Goal: Information Seeking & Learning: Learn about a topic

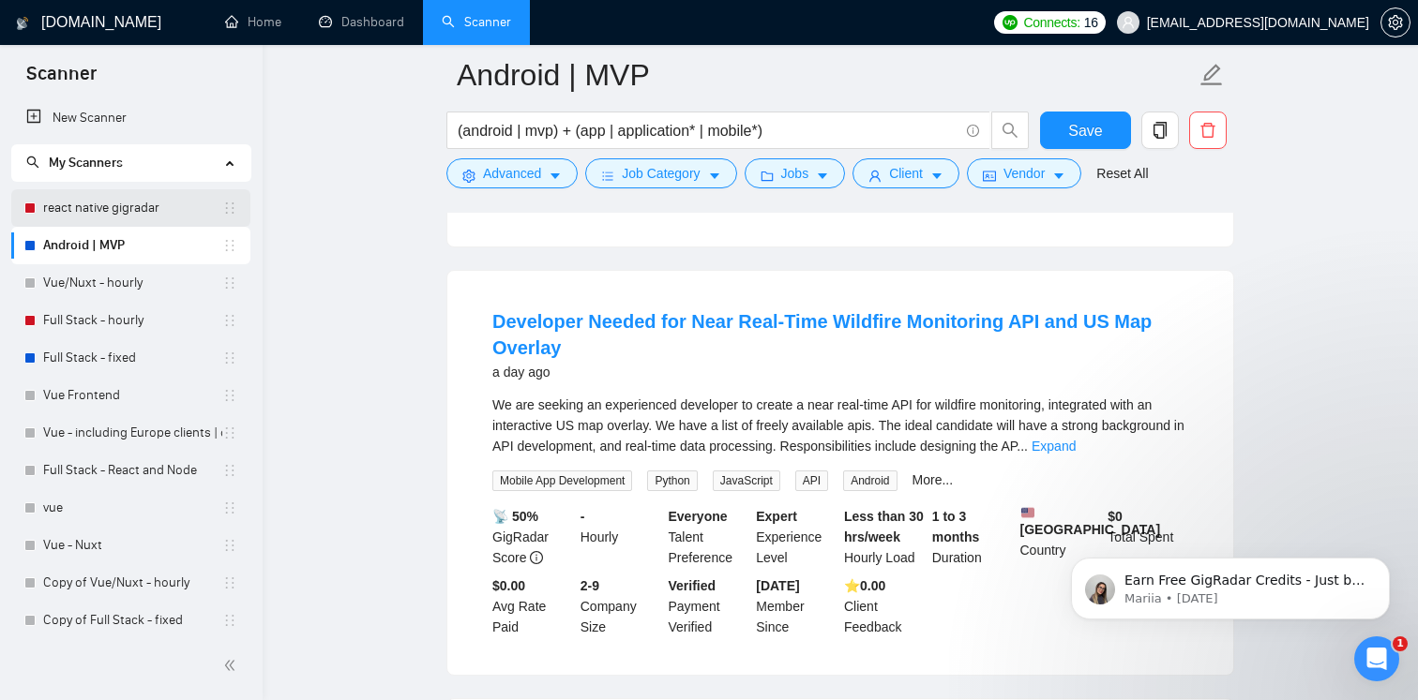
click at [149, 209] on link "react native gigradar" at bounding box center [132, 208] width 179 height 38
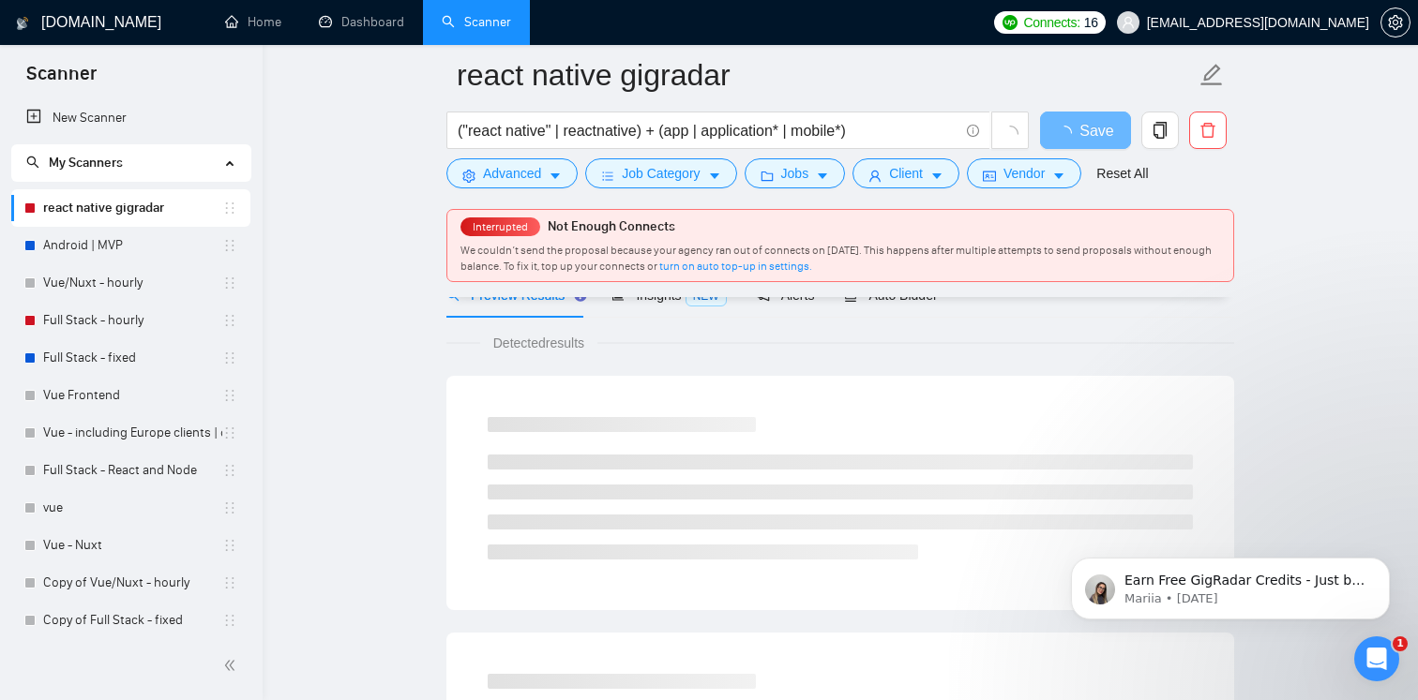
scroll to position [100, 0]
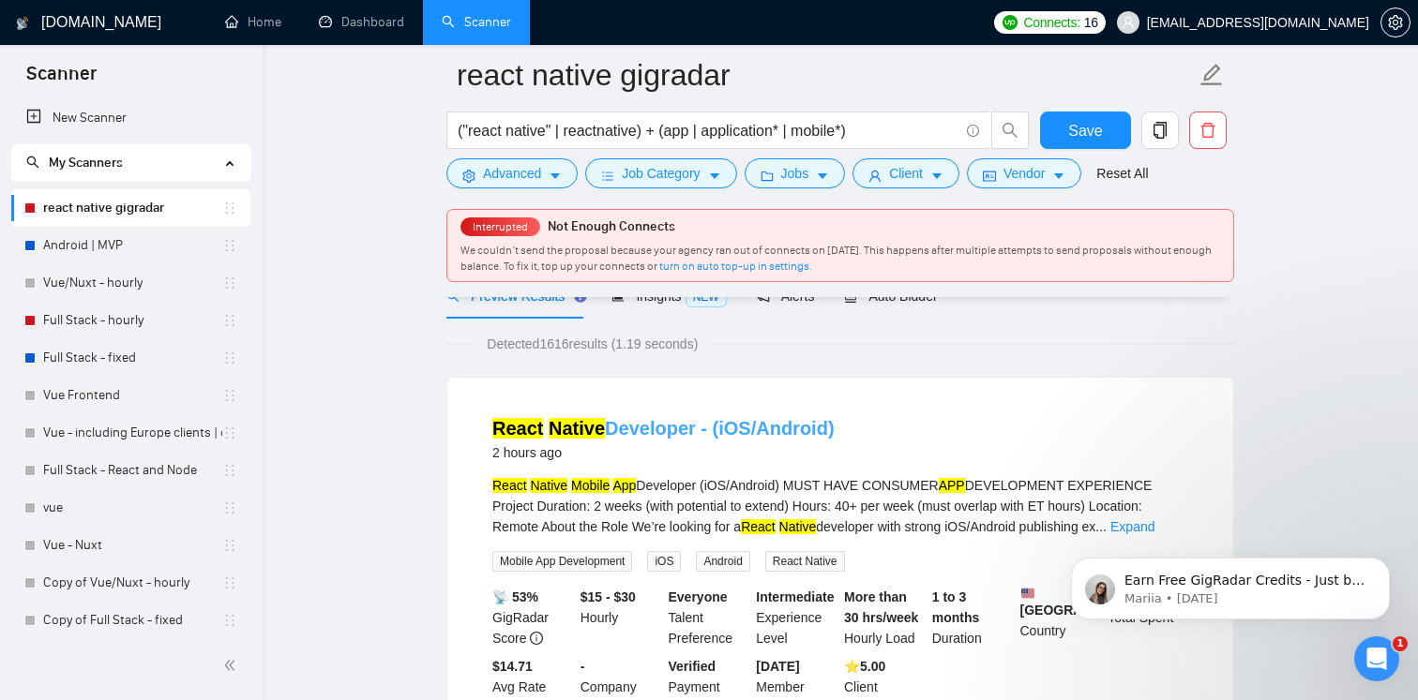
click at [684, 434] on link "React Native Developer - (iOS/Android)" at bounding box center [663, 428] width 342 height 21
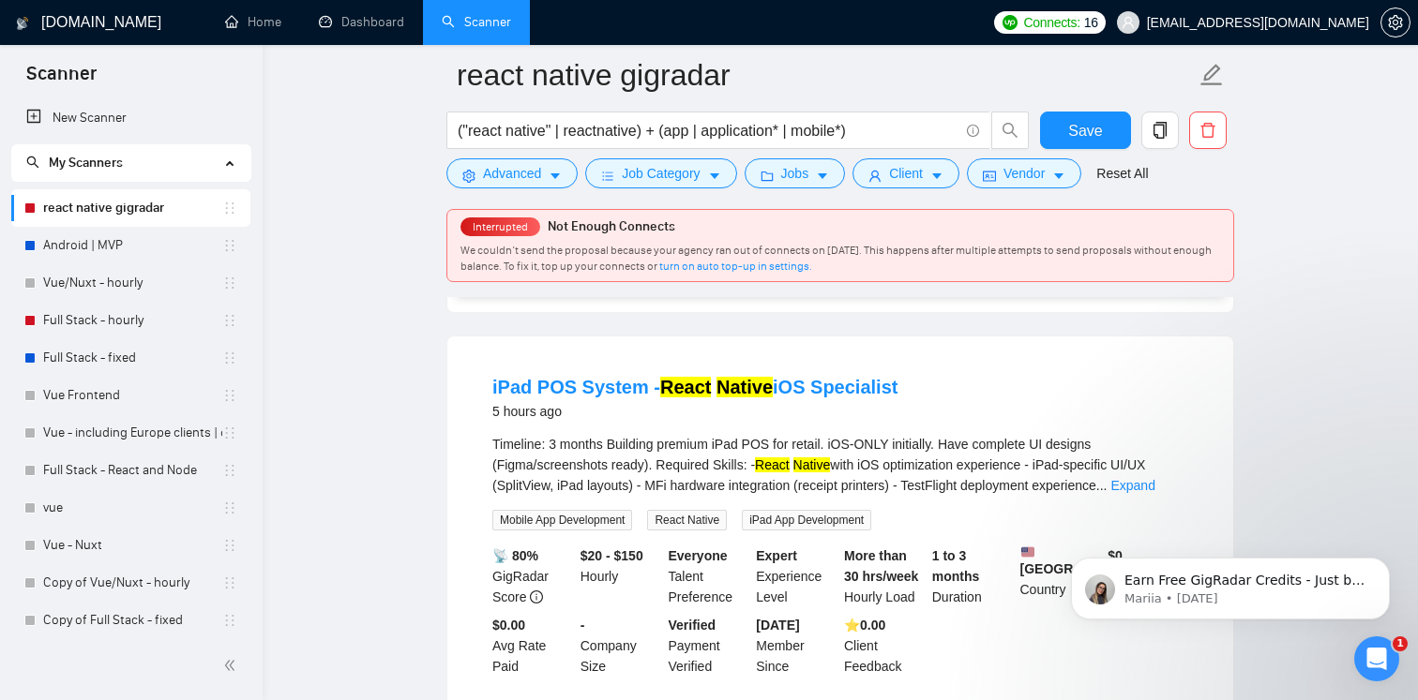
scroll to position [532, 0]
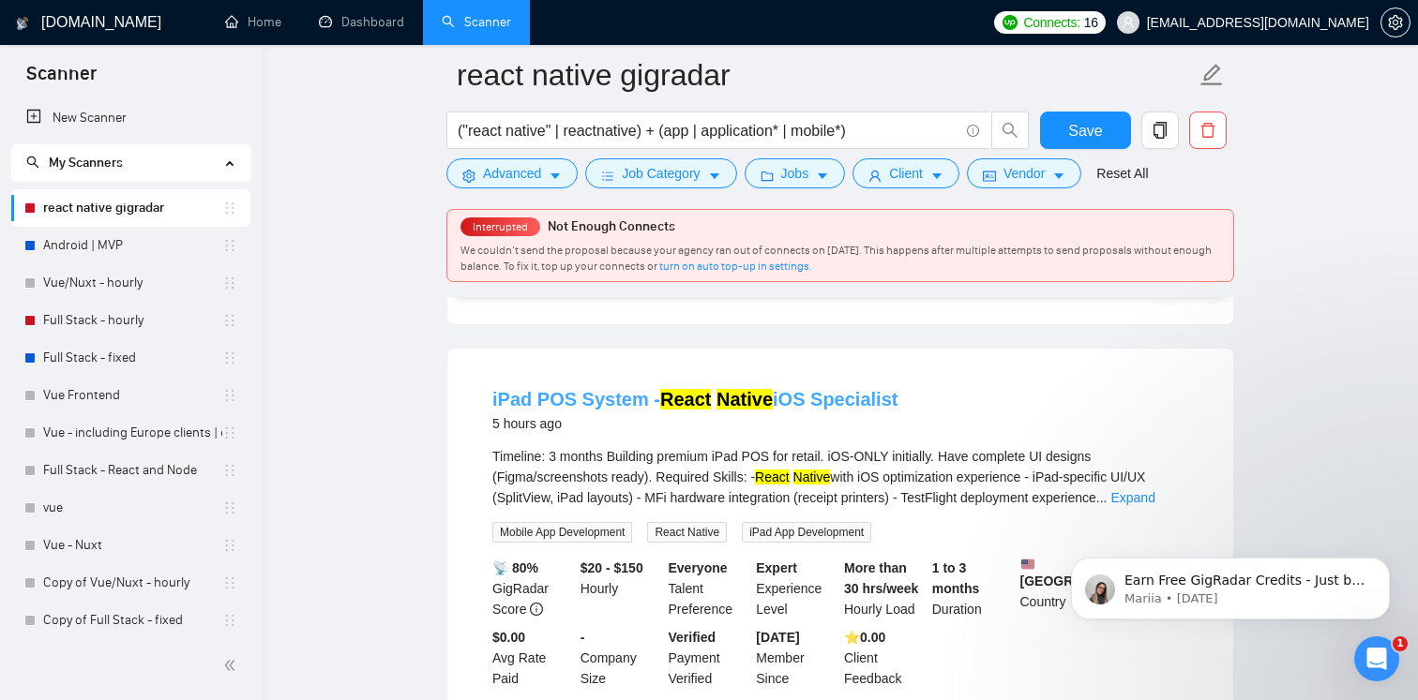
click at [772, 406] on link "iPad POS System - React Native iOS Specialist" at bounding box center [694, 399] width 405 height 21
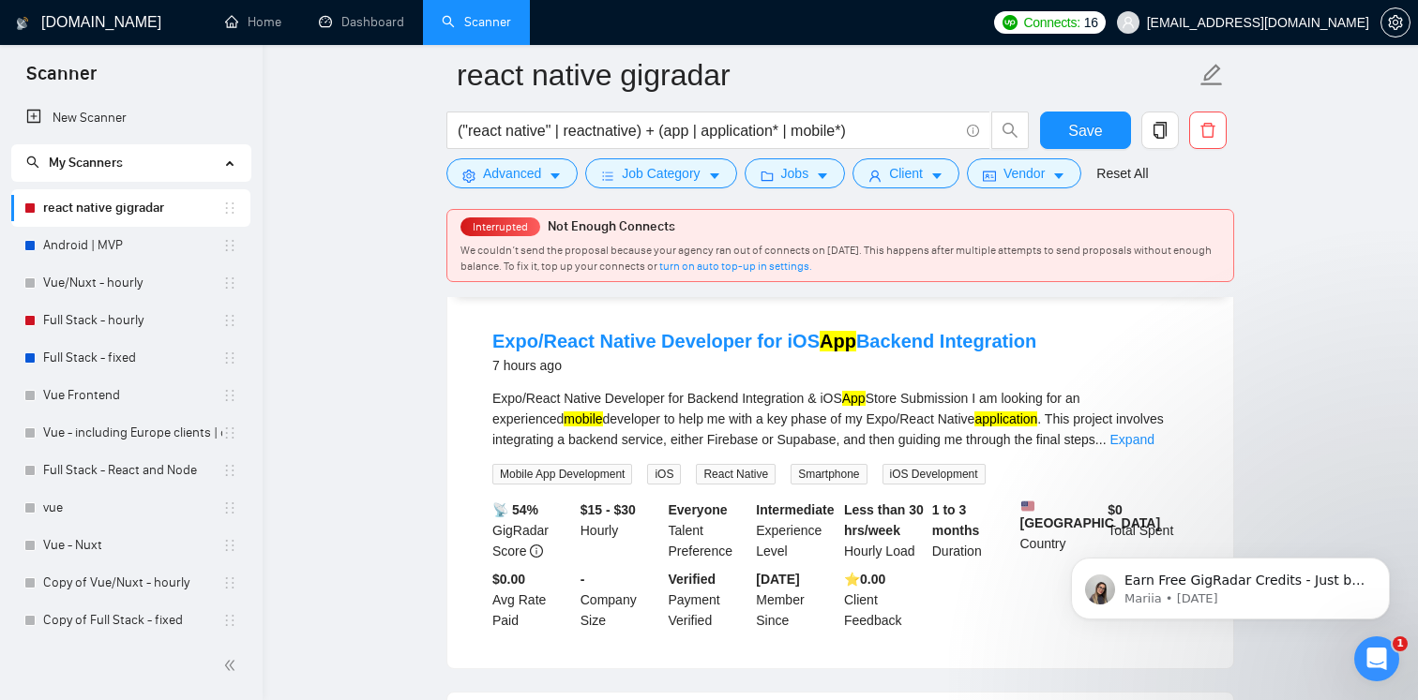
scroll to position [993, 0]
click at [712, 351] on link "Expo/React Native Developer for iOS App Backend Integration" at bounding box center [764, 340] width 544 height 21
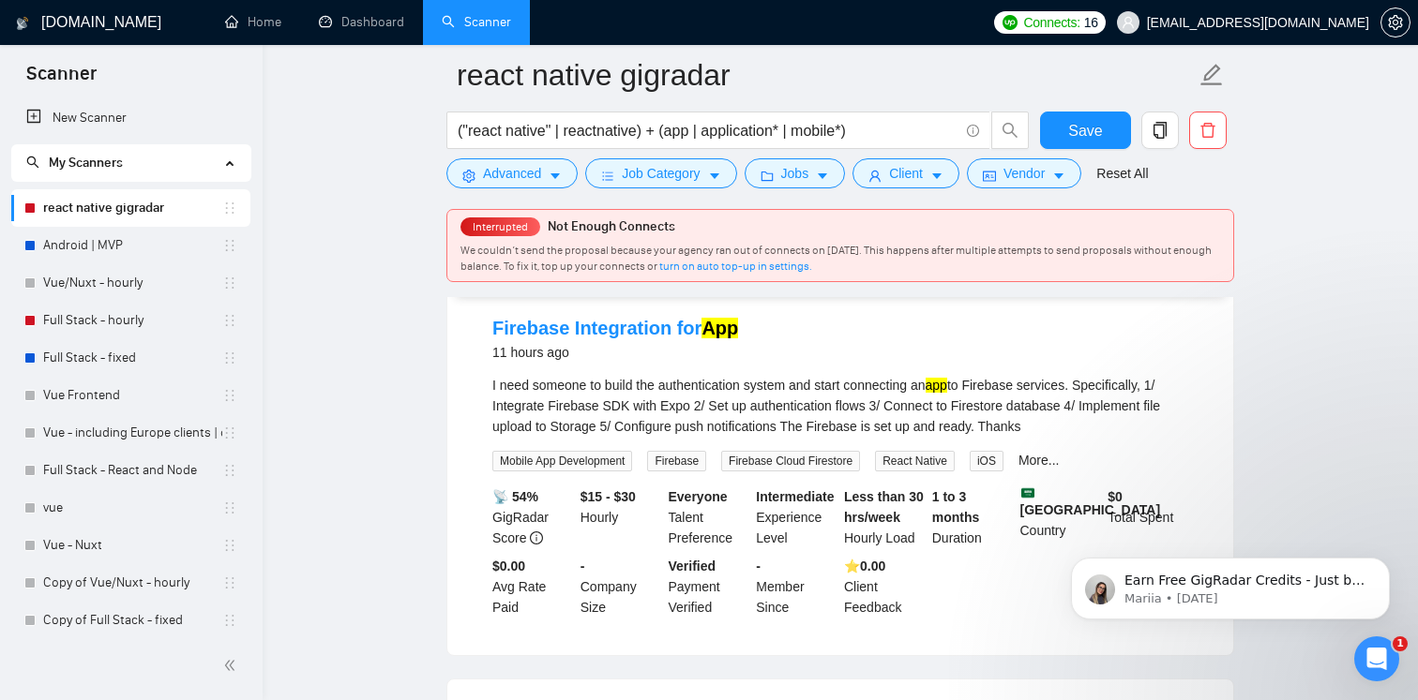
scroll to position [1405, 0]
click at [613, 340] on link "Firebase Integration for App" at bounding box center [615, 330] width 246 height 21
click at [98, 242] on link "Android | MVP" at bounding box center [132, 246] width 179 height 38
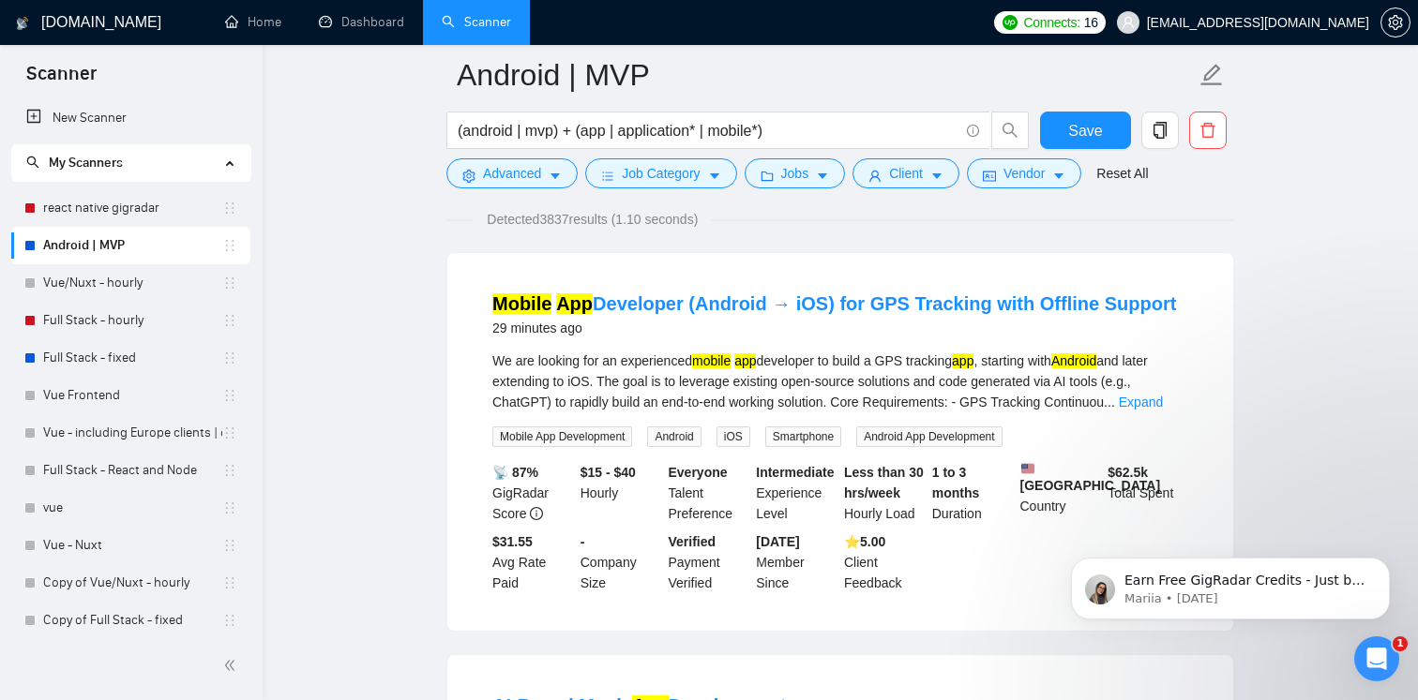
scroll to position [146, 0]
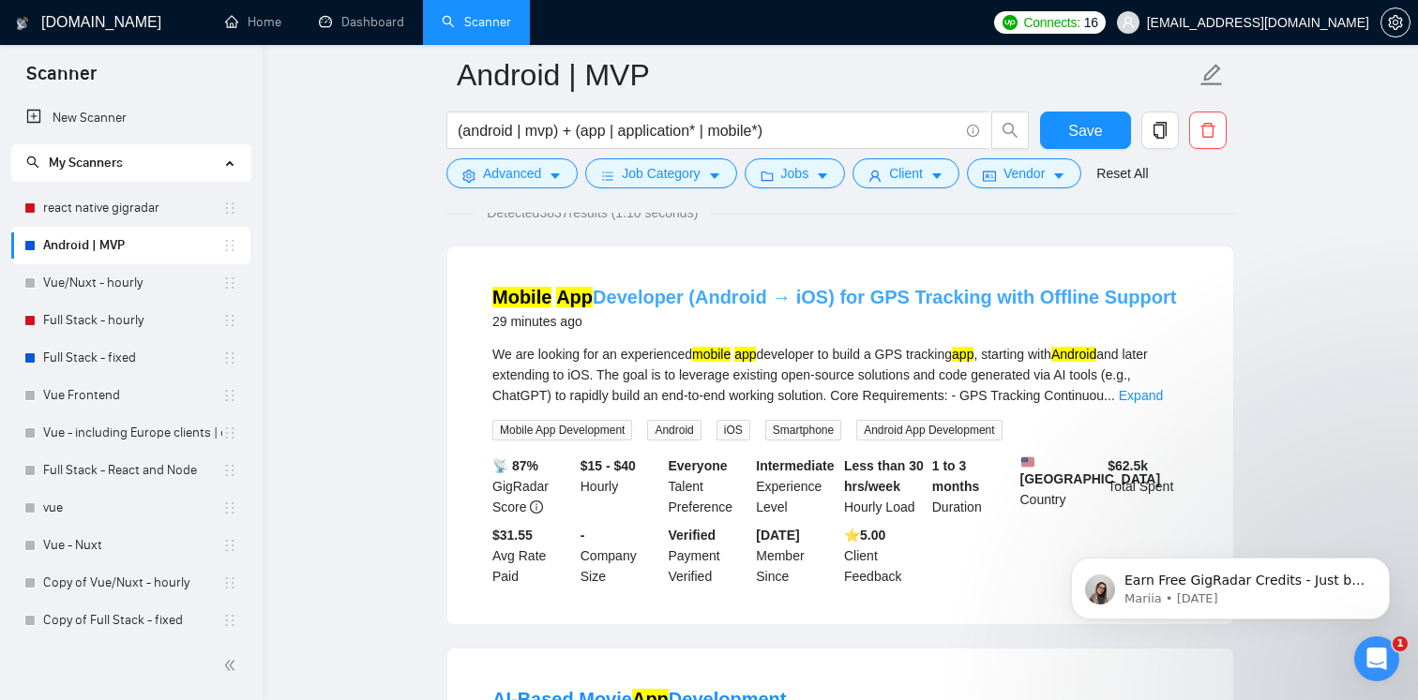
click at [721, 291] on link "Mobile App Developer (Android → iOS) for GPS Tracking with Offline Support" at bounding box center [833, 297] width 683 height 21
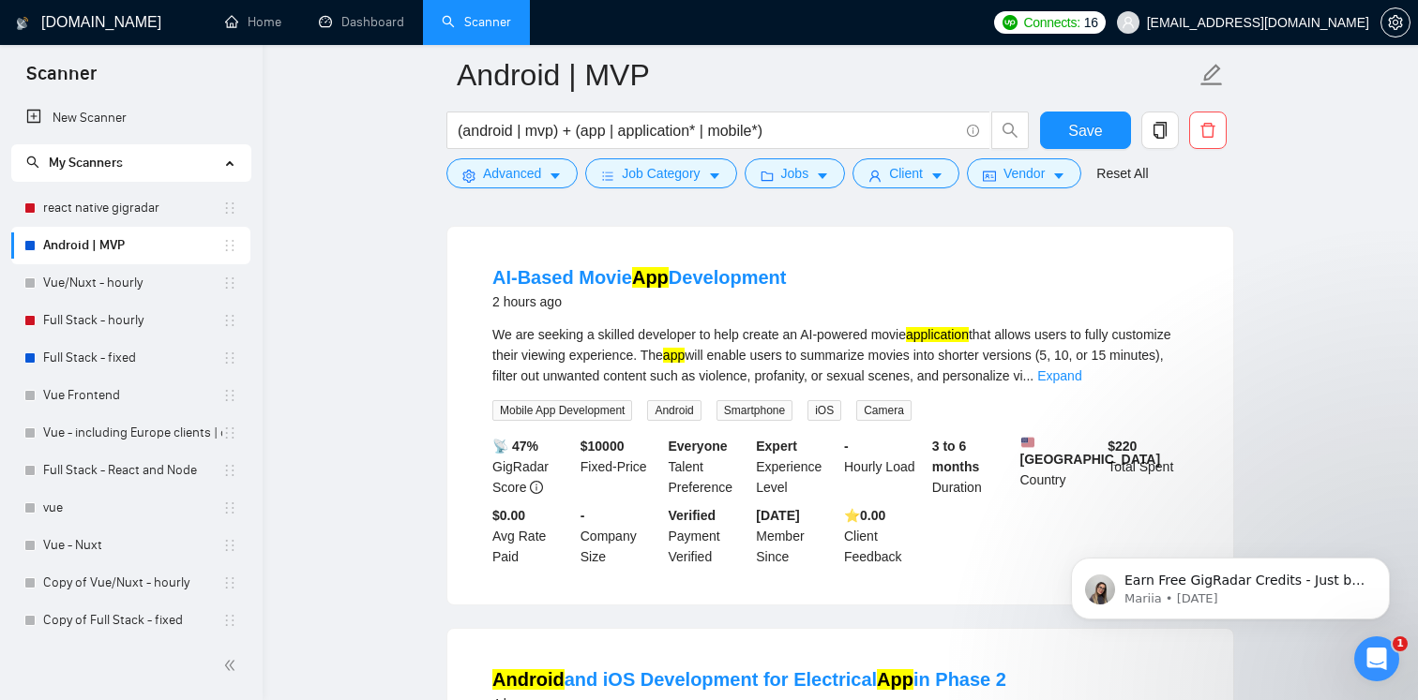
scroll to position [581, 0]
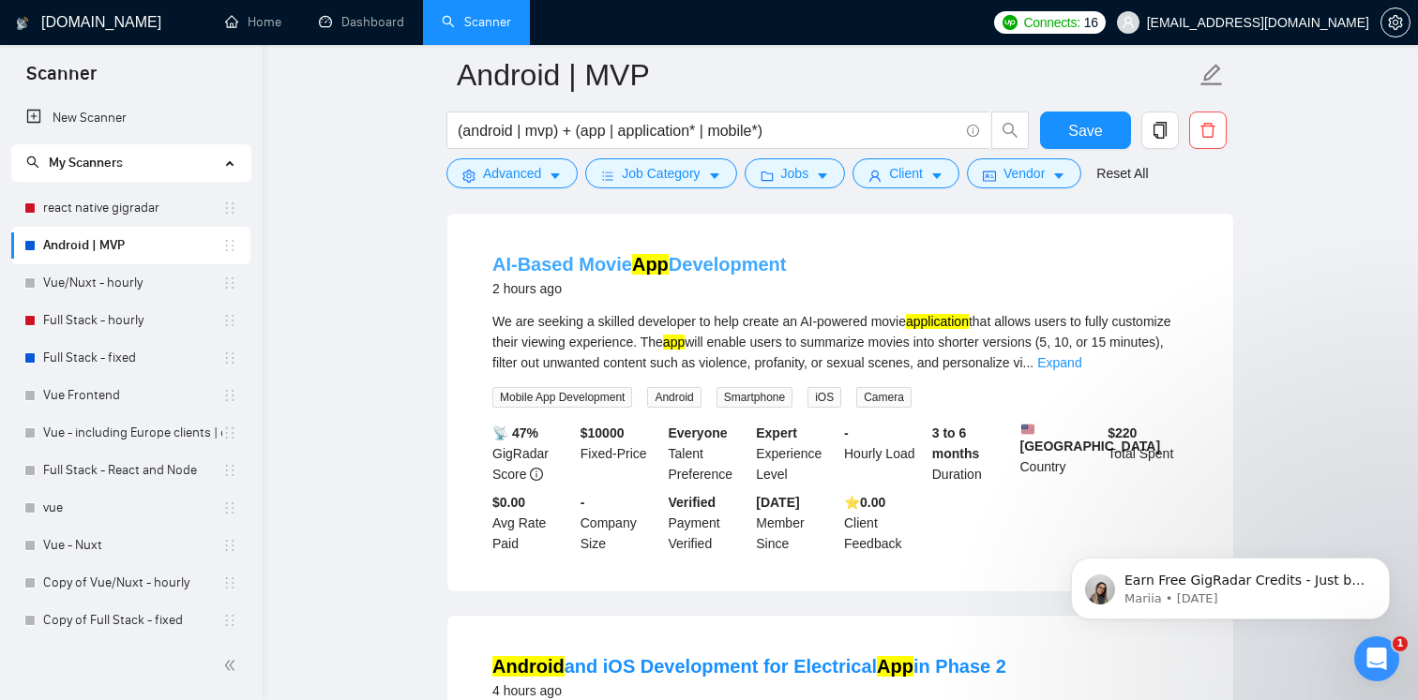
click at [611, 275] on link "AI-Based Movie App Development" at bounding box center [638, 264] width 293 height 21
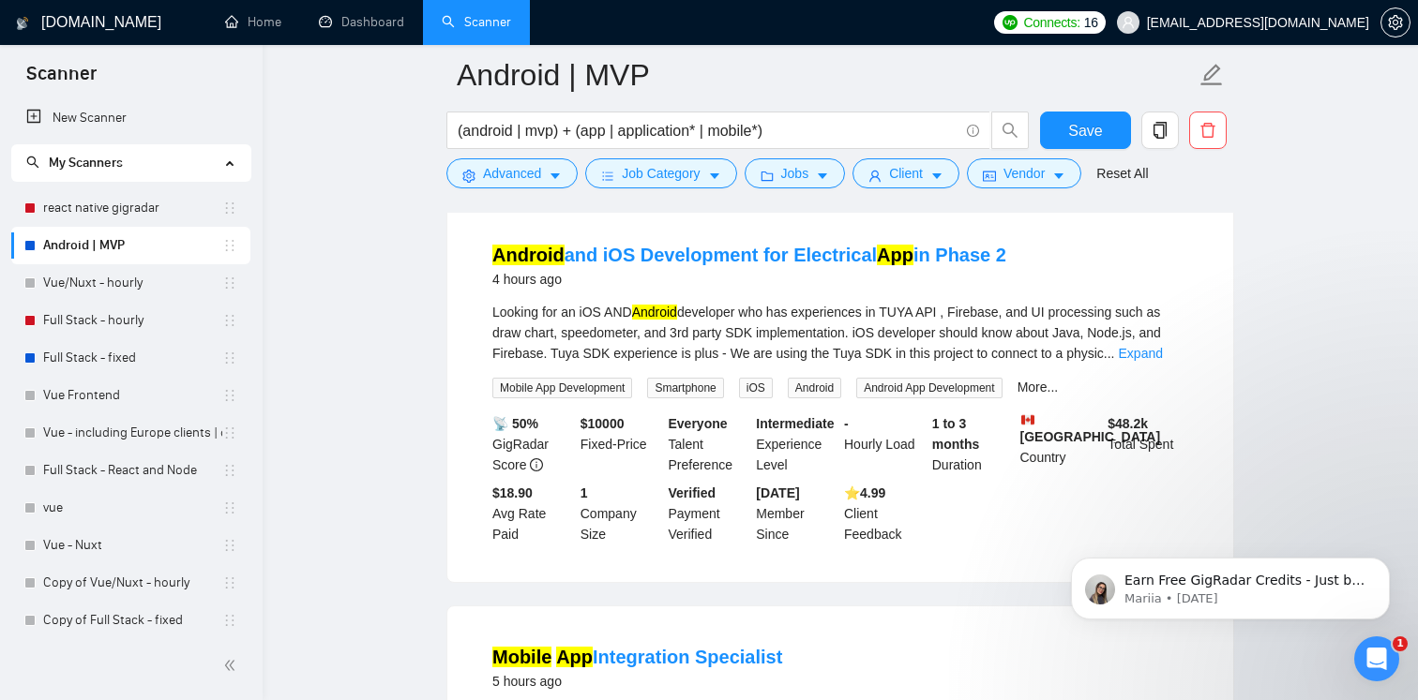
scroll to position [994, 0]
click at [744, 263] on link "Android and iOS Development for Electrical App in Phase 2" at bounding box center [749, 254] width 514 height 21
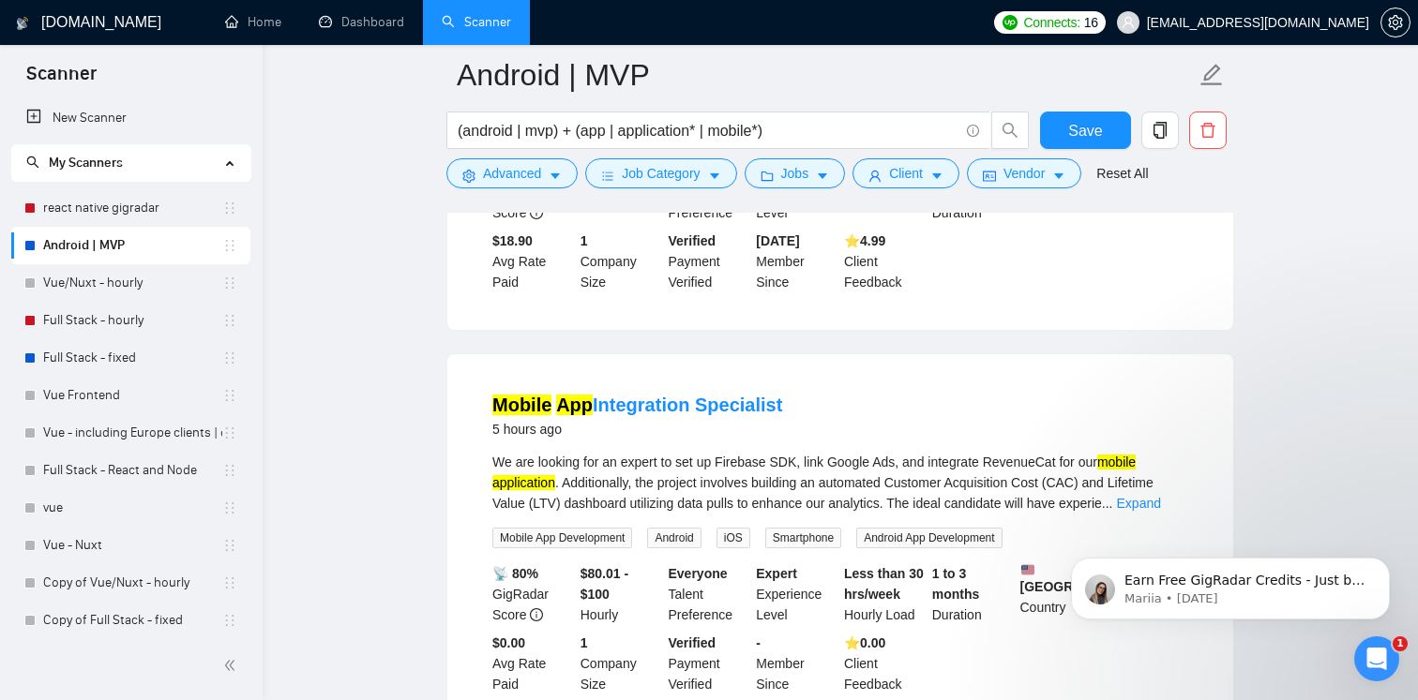
scroll to position [1271, 0]
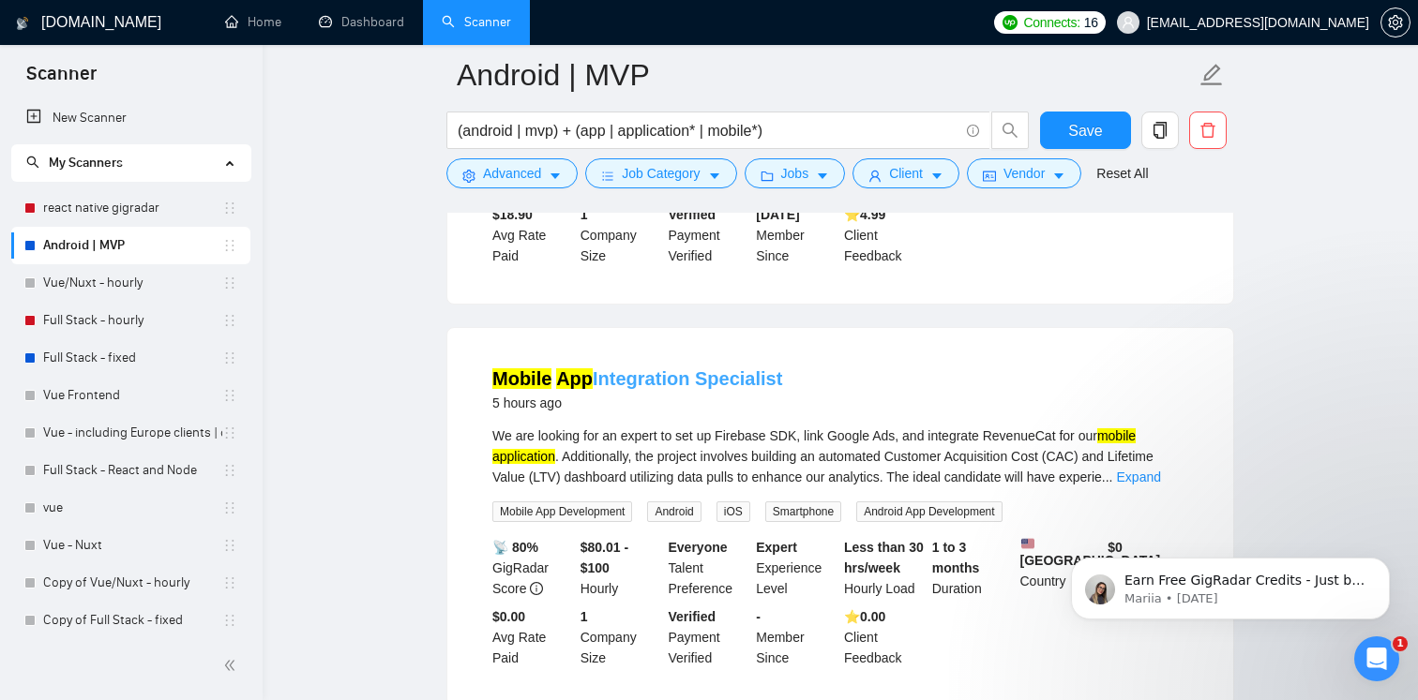
click at [635, 389] on link "Mobile App Integration Specialist" at bounding box center [637, 378] width 290 height 21
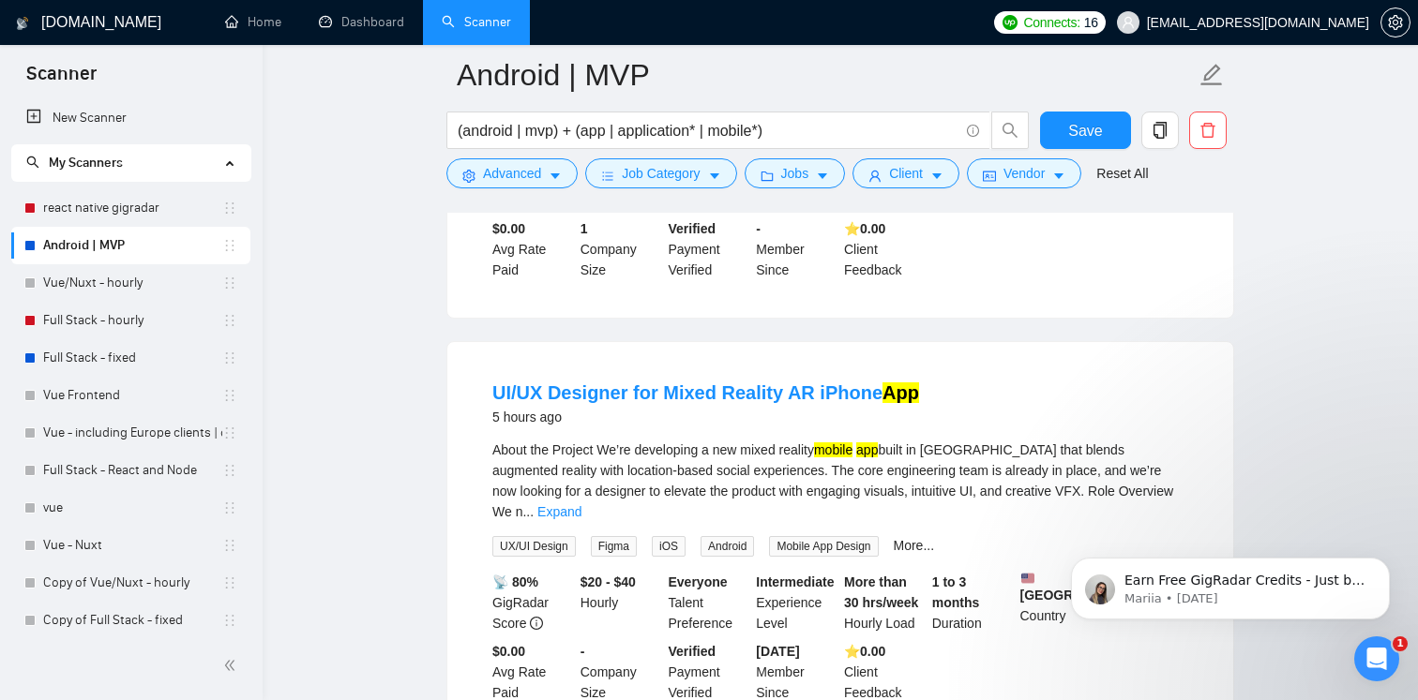
scroll to position [1660, 0]
